Goal: Task Accomplishment & Management: Use online tool/utility

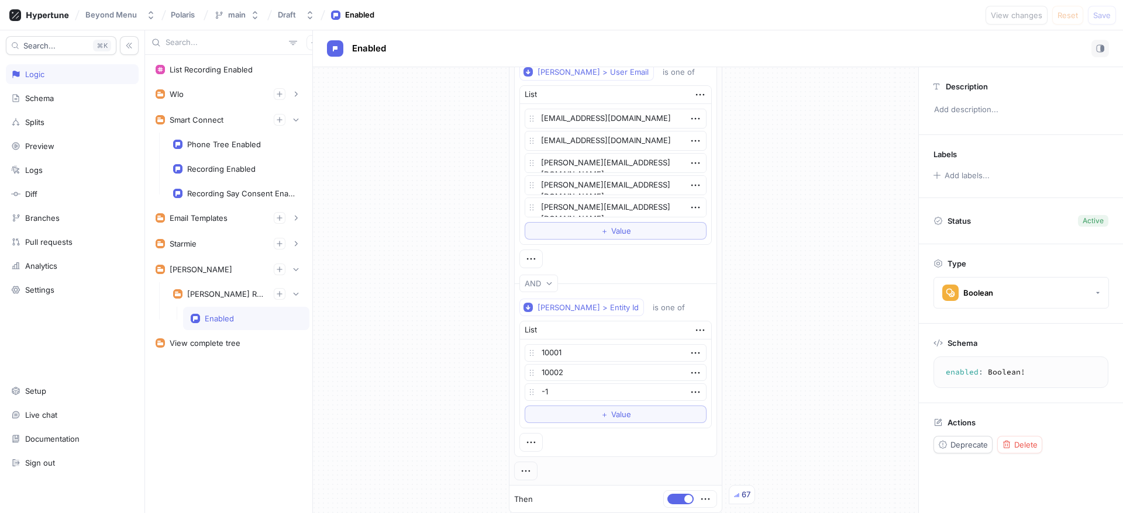
scroll to position [64, 0]
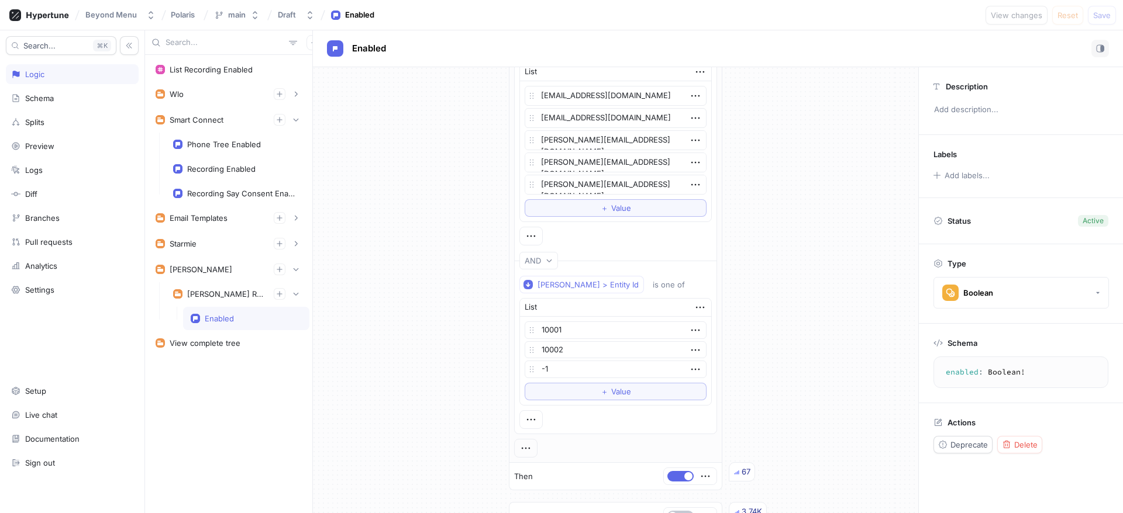
click at [524, 227] on div at bounding box center [530, 236] width 23 height 19
click at [527, 232] on icon "button" at bounding box center [530, 236] width 13 height 13
click at [486, 227] on div "If [PERSON_NAME] > User Email is one of List [EMAIL_ADDRESS][DOMAIN_NAME] [EMAI…" at bounding box center [615, 286] width 605 height 565
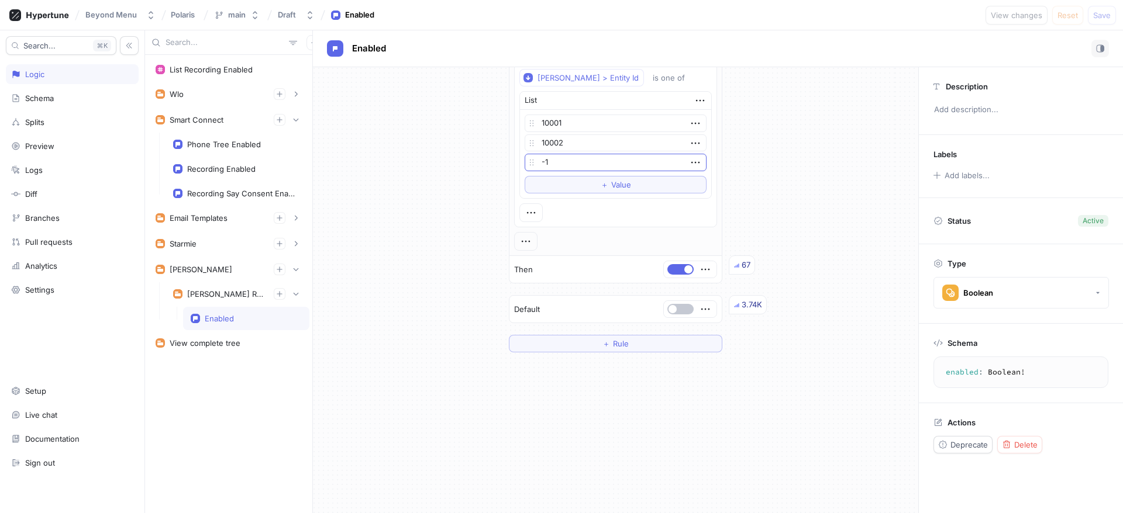
scroll to position [273, 0]
click at [214, 293] on div "[PERSON_NAME] Reputation Management" at bounding box center [225, 293] width 77 height 9
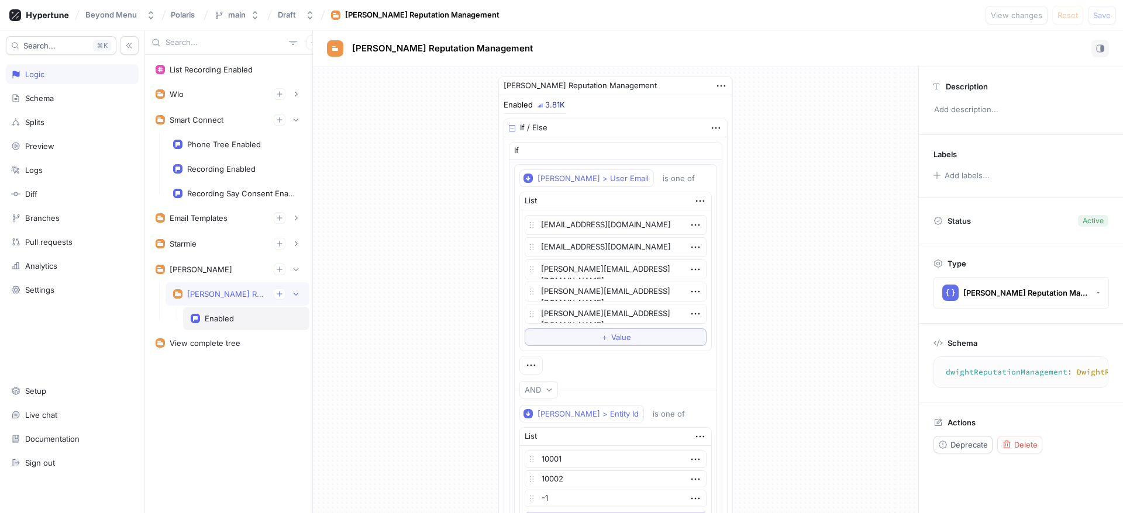
click at [227, 319] on div "Enabled" at bounding box center [219, 318] width 29 height 9
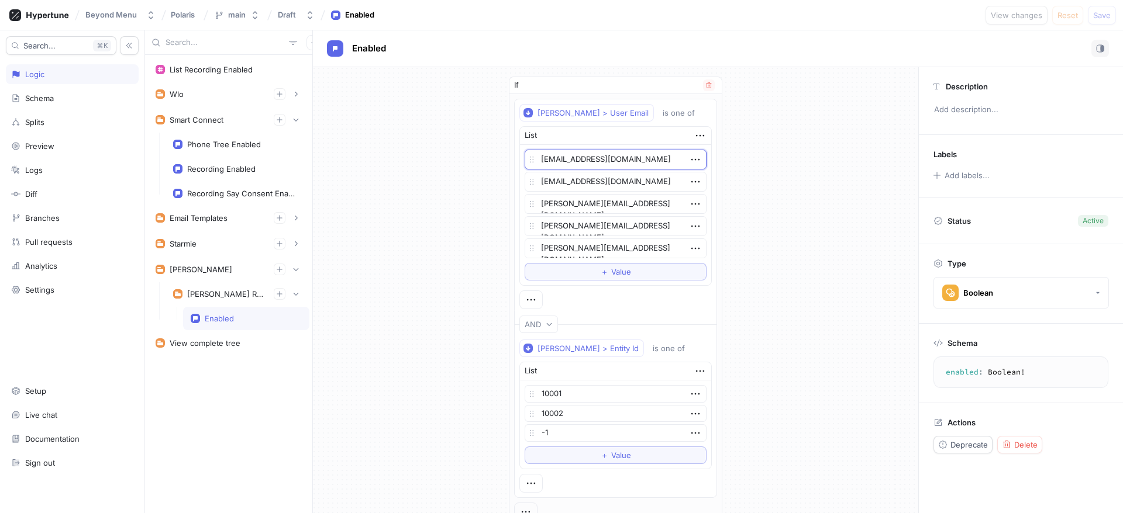
click at [636, 161] on textarea "[EMAIL_ADDRESS][DOMAIN_NAME]" at bounding box center [615, 160] width 182 height 20
type textarea "x"
